Goal: Entertainment & Leisure: Consume media (video, audio)

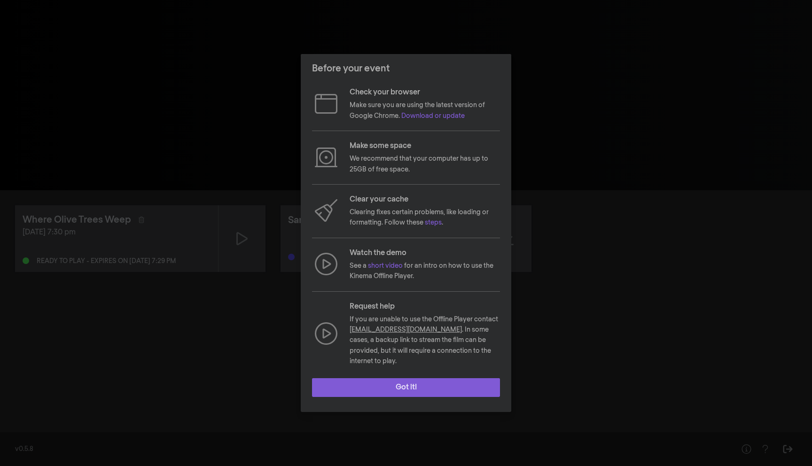
click at [410, 380] on button "Got it!" at bounding box center [406, 387] width 188 height 19
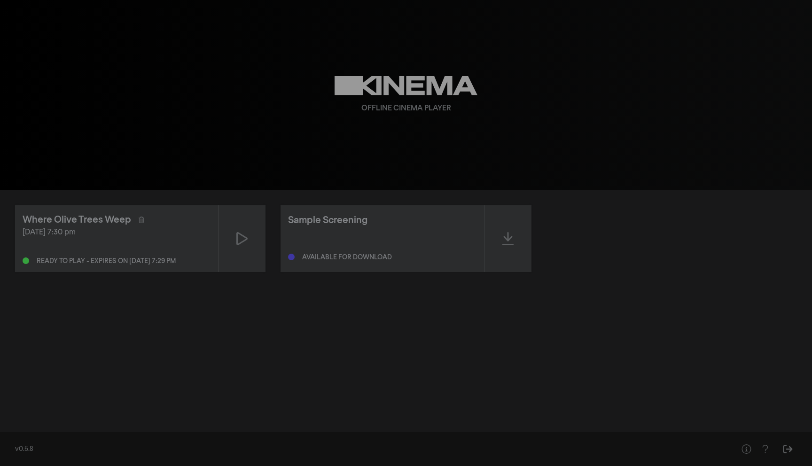
click at [698, 306] on div "Where Olive Trees Weep [DATE] 7:30 pm Ready to play - expires on [DATE] 7:29 pm…" at bounding box center [406, 307] width 812 height 235
click at [241, 241] on icon at bounding box center [241, 238] width 11 height 15
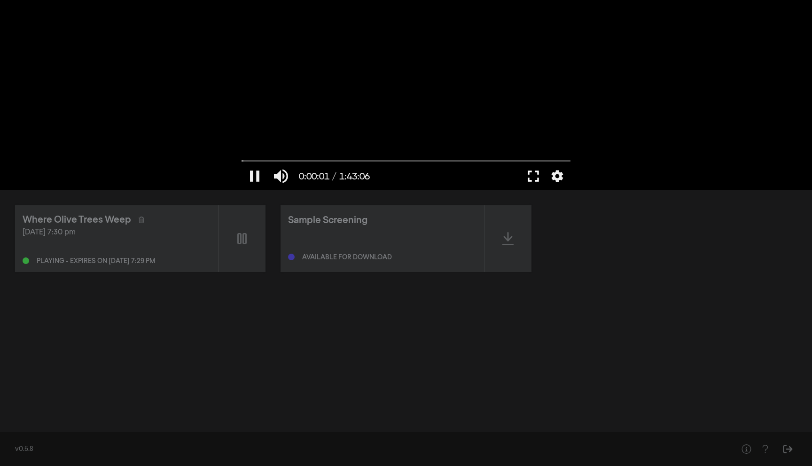
click at [531, 176] on button "fullscreen" at bounding box center [533, 176] width 26 height 28
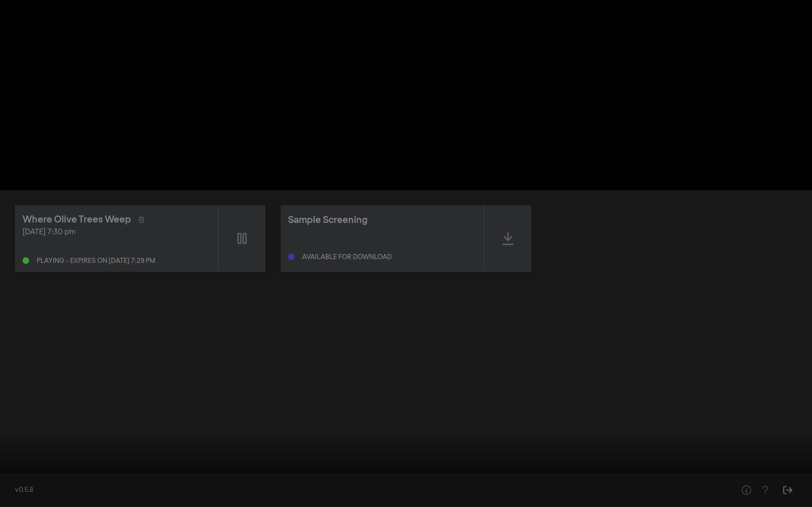
click at [18, 466] on button "pause" at bounding box center [18, 493] width 26 height 28
click at [794, 466] on button "settings" at bounding box center [794, 493] width 22 height 28
click at [789, 457] on span "English" at bounding box center [789, 459] width 35 height 14
click at [696, 443] on icon "arrow_back" at bounding box center [699, 444] width 19 height 9
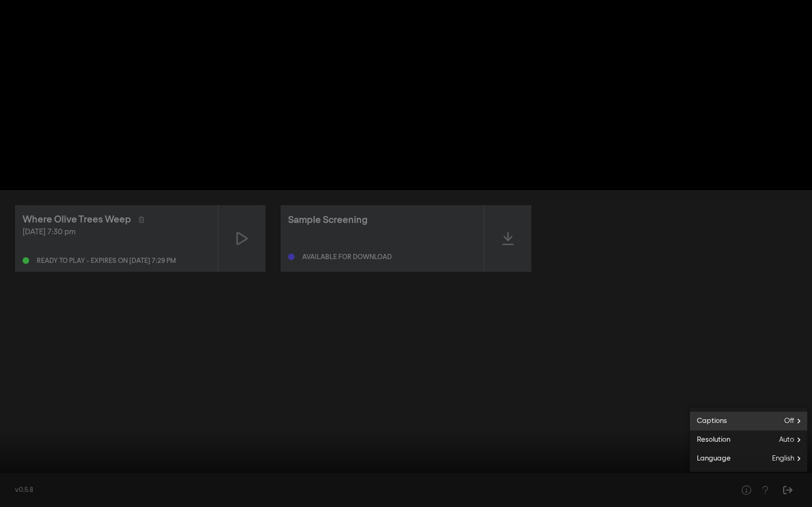
click at [791, 417] on span "Off" at bounding box center [795, 421] width 23 height 14
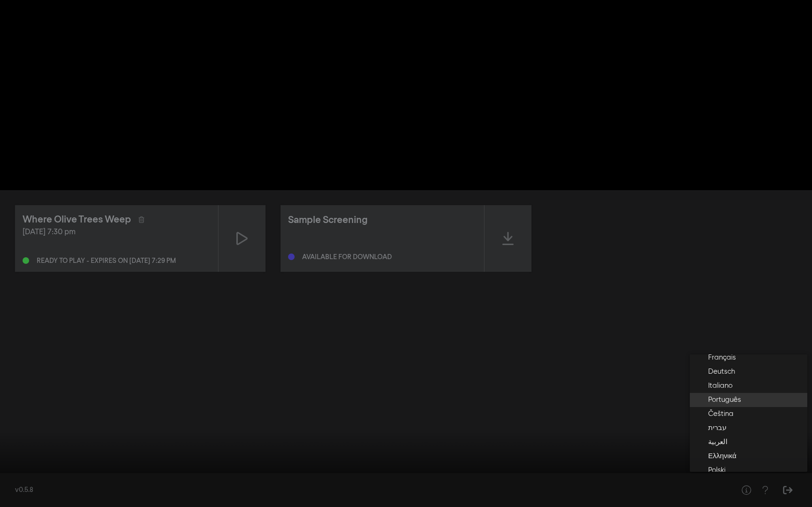
click at [723, 397] on span "Português" at bounding box center [724, 400] width 33 height 11
click at [690, 242] on div at bounding box center [406, 253] width 812 height 507
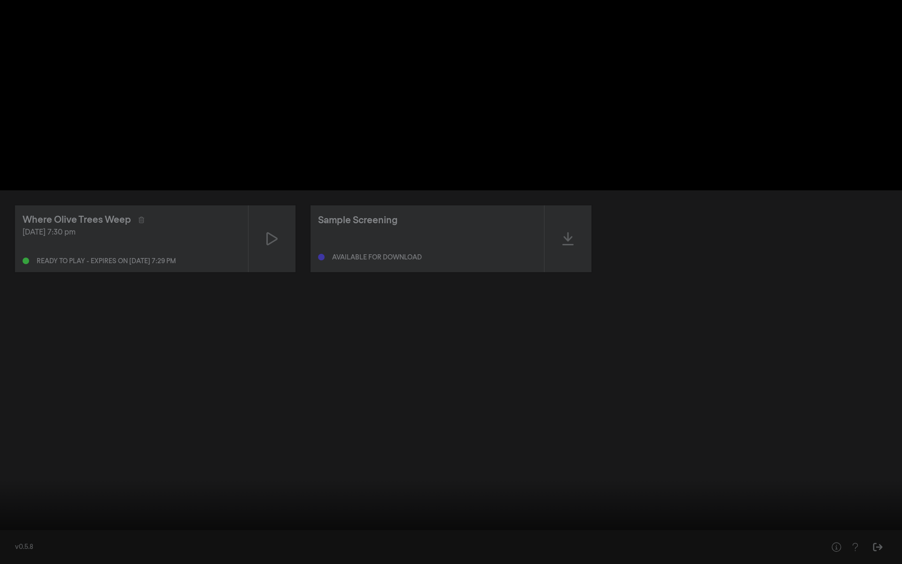
click at [445, 212] on div at bounding box center [451, 282] width 902 height 564
click at [21, 466] on button "pause" at bounding box center [18, 550] width 26 height 28
type input "6.754588"
click at [5, 466] on button "play_arrow" at bounding box center [18, 550] width 26 height 28
click at [5, 466] on button "pause" at bounding box center [18, 550] width 26 height 28
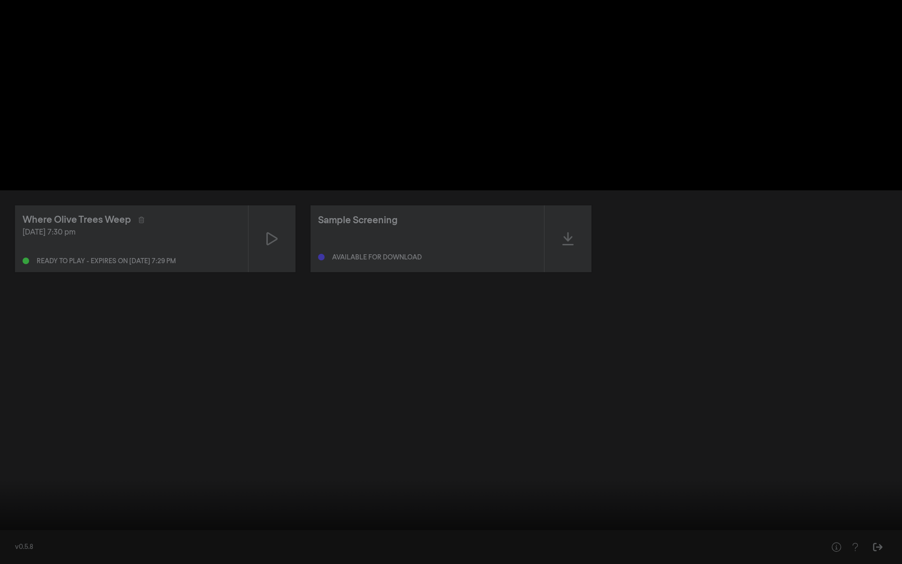
drag, startPoint x: 15, startPoint y: 534, endPoint x: 0, endPoint y: 533, distance: 14.1
click at [5, 466] on input "Seek" at bounding box center [451, 534] width 893 height 6
click at [811, 466] on button "fullscreen_exit" at bounding box center [860, 550] width 26 height 28
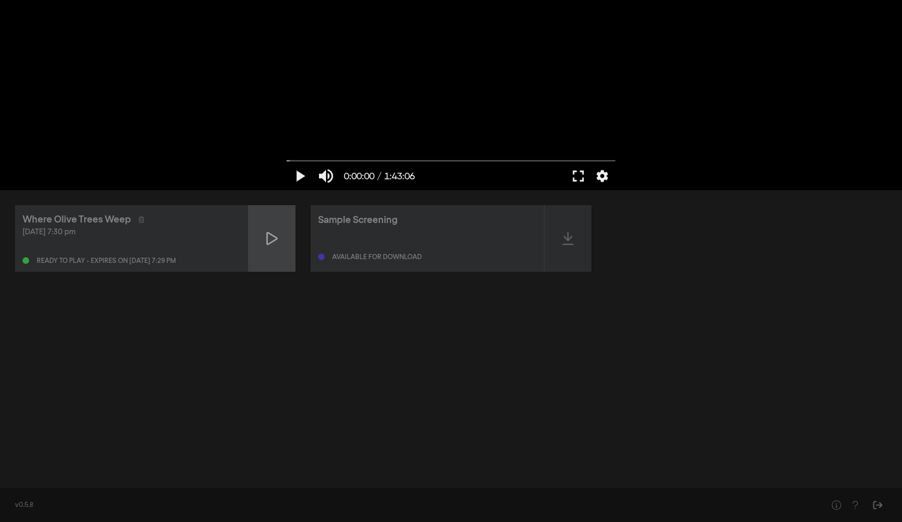
click at [276, 246] on div at bounding box center [272, 238] width 47 height 67
click at [578, 182] on button "fullscreen" at bounding box center [578, 176] width 26 height 28
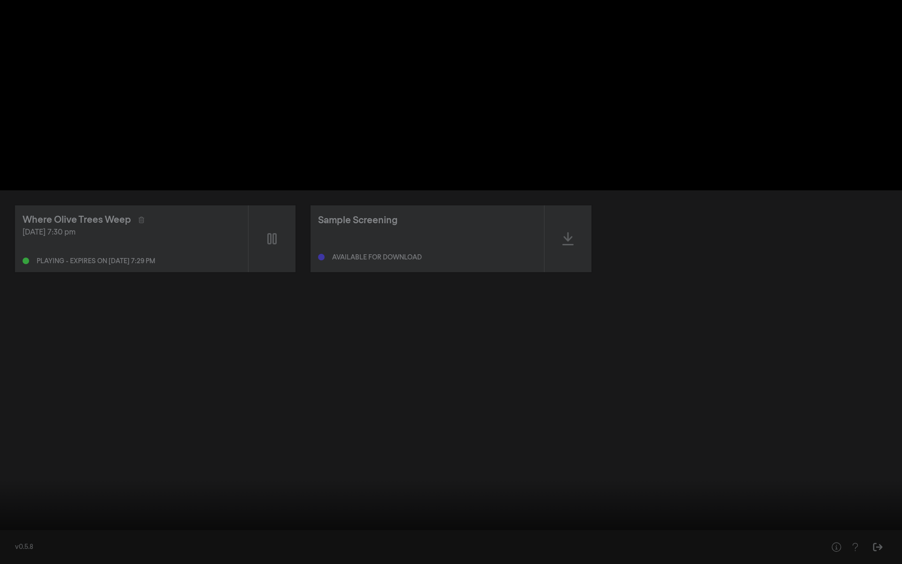
click at [13, 466] on button "pause" at bounding box center [18, 550] width 26 height 28
click at [21, 466] on button "play_arrow" at bounding box center [18, 550] width 26 height 28
click at [21, 466] on button "pause" at bounding box center [18, 550] width 26 height 28
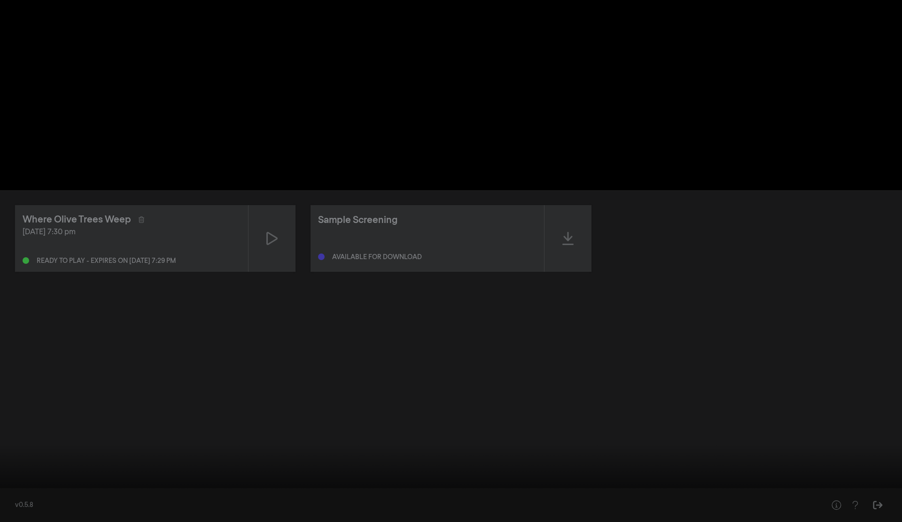
click at [5, 466] on button "play_arrow" at bounding box center [18, 508] width 26 height 28
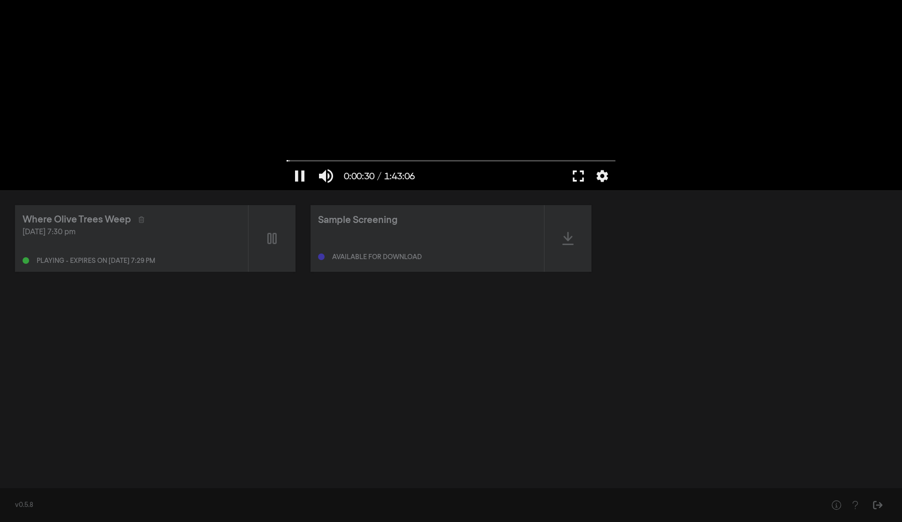
click at [578, 172] on button "fullscreen" at bounding box center [578, 176] width 26 height 28
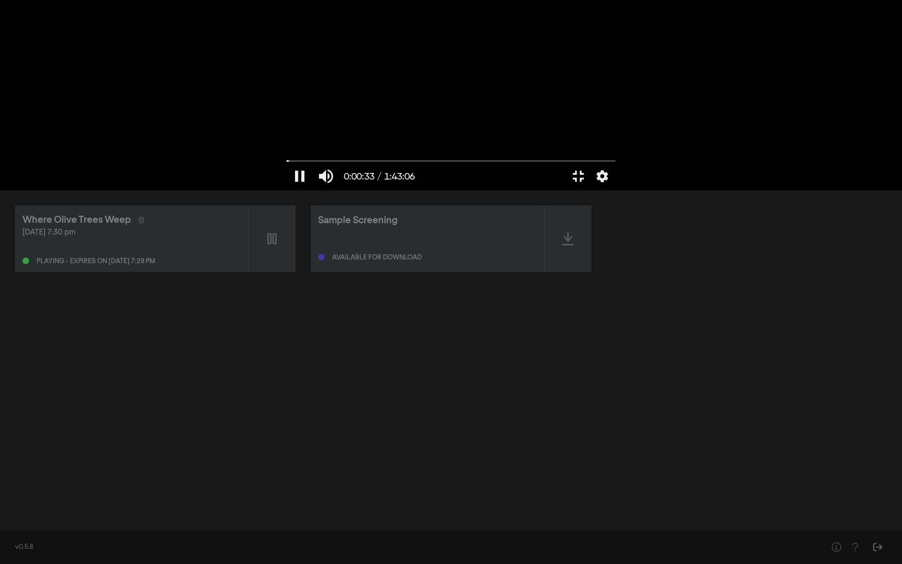
type input "33.293552"
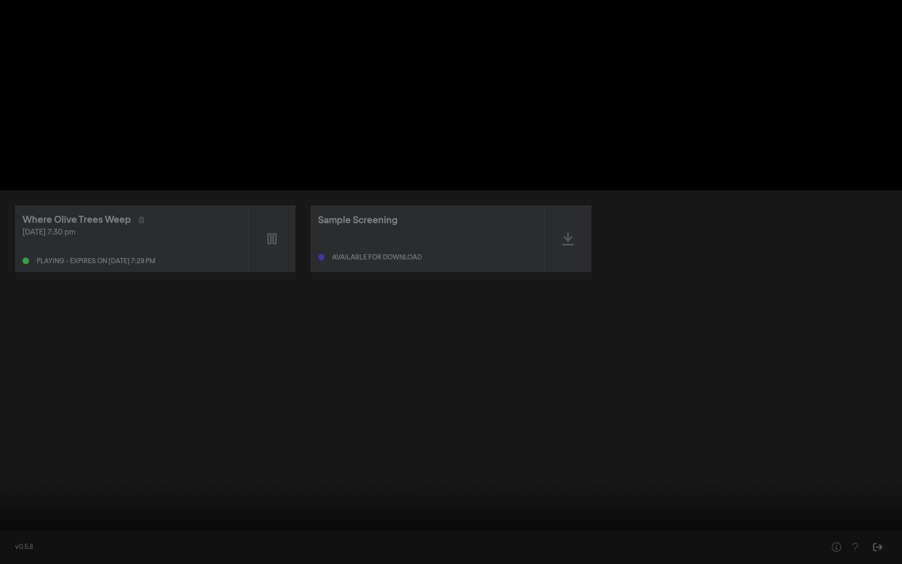
click at [811, 466] on button "fullscreen_exit" at bounding box center [860, 550] width 26 height 28
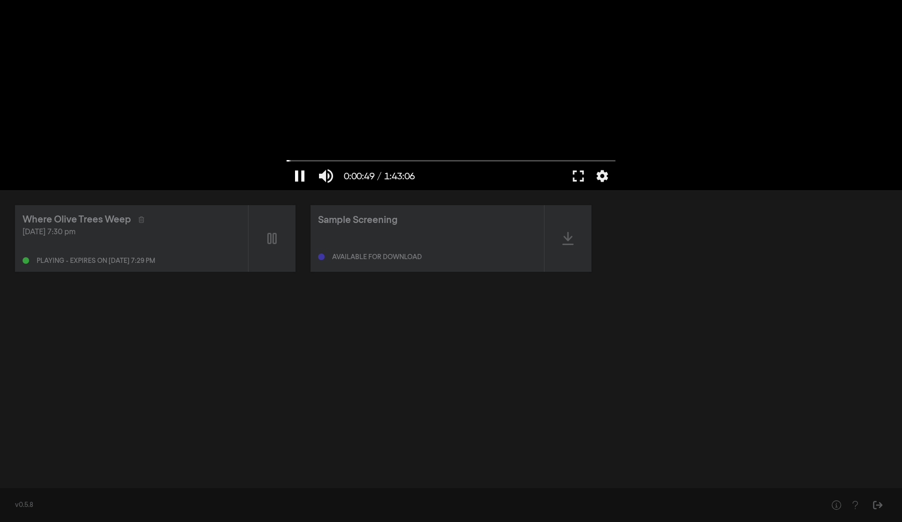
click at [302, 179] on button "pause" at bounding box center [300, 176] width 26 height 28
click at [302, 179] on button "play_arrow" at bounding box center [300, 176] width 26 height 28
click at [287, 162] on button "pause" at bounding box center [300, 176] width 26 height 28
click at [579, 174] on button "fullscreen" at bounding box center [578, 176] width 26 height 28
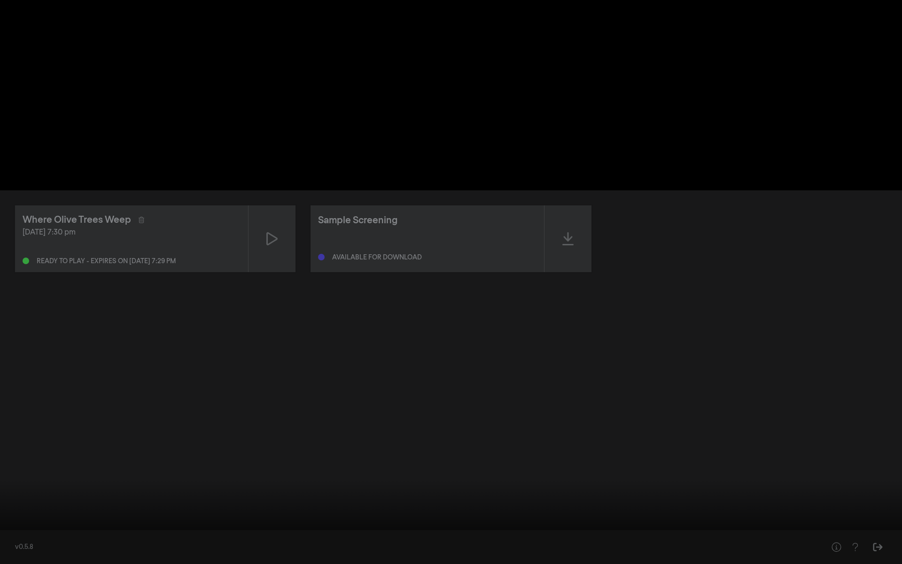
click at [53, 466] on div at bounding box center [451, 282] width 902 height 564
click at [17, 466] on button "pause" at bounding box center [18, 550] width 26 height 28
click at [5, 466] on button "play_arrow" at bounding box center [18, 550] width 26 height 28
click at [5, 466] on button "pause" at bounding box center [18, 550] width 26 height 28
click at [5, 466] on button "play_arrow" at bounding box center [18, 550] width 26 height 28
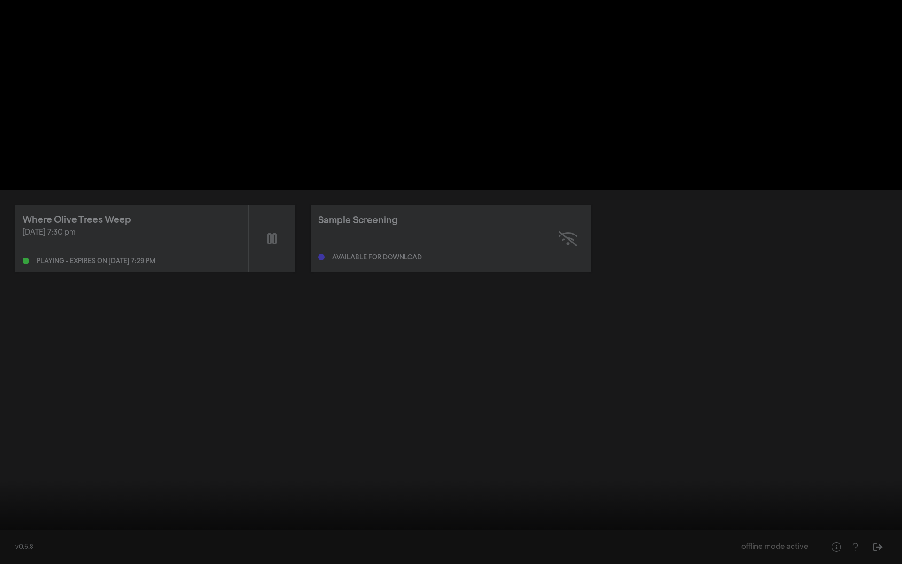
type input "385.919822"
